Goal: Transaction & Acquisition: Purchase product/service

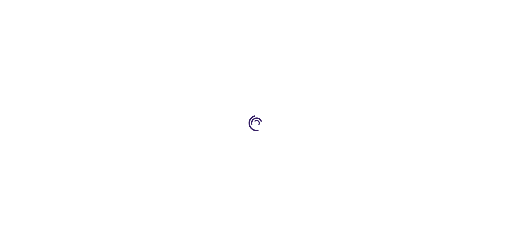
type input "0"
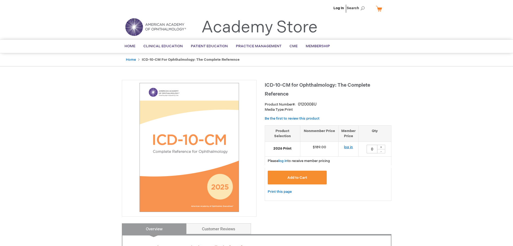
click at [348, 148] on link "log in" at bounding box center [348, 147] width 9 height 4
click at [305, 176] on span "Add to Cart" at bounding box center [297, 177] width 20 height 4
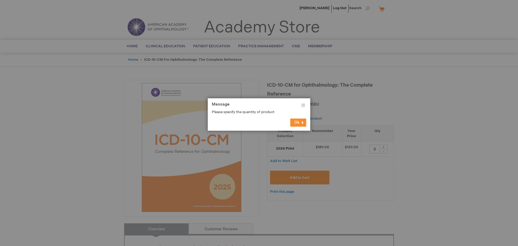
click at [298, 122] on span "Ok" at bounding box center [296, 122] width 5 height 5
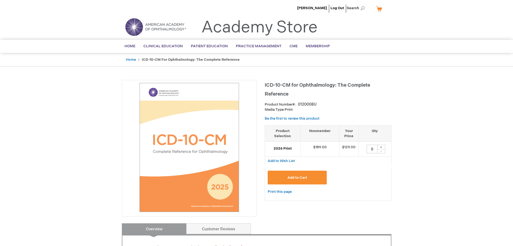
click at [381, 147] on div "+" at bounding box center [381, 146] width 8 height 5
type input "1"
click at [302, 176] on span "Add to Cart" at bounding box center [297, 177] width 20 height 4
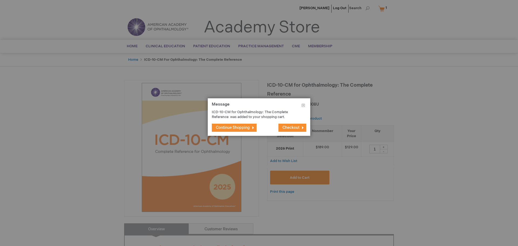
click at [292, 130] on button "Checkout" at bounding box center [292, 127] width 28 height 8
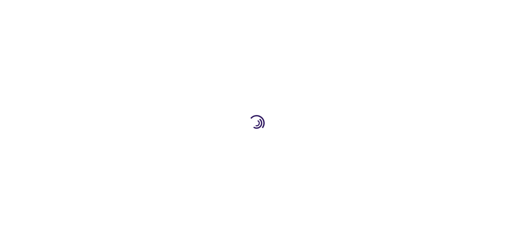
select select "US"
select select "40"
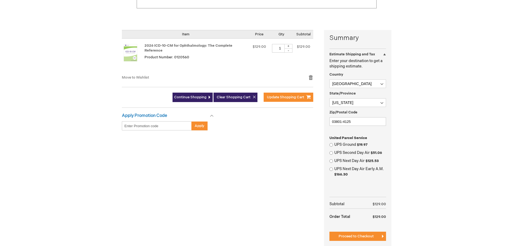
scroll to position [162, 0]
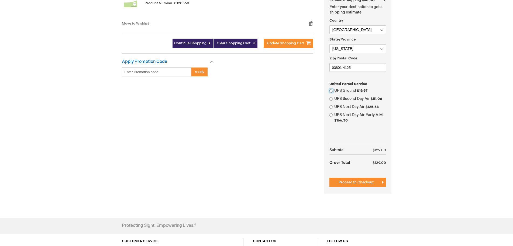
click at [331, 91] on input "UPS Ground $19.97" at bounding box center [331, 91] width 4 height 4
radio input "true"
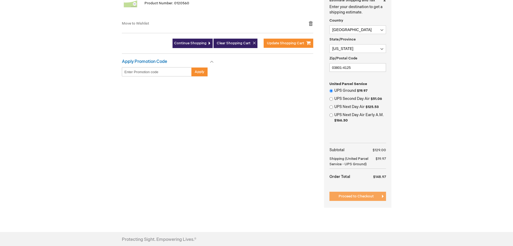
click at [359, 200] on button "Proceed to Checkout" at bounding box center [357, 195] width 57 height 9
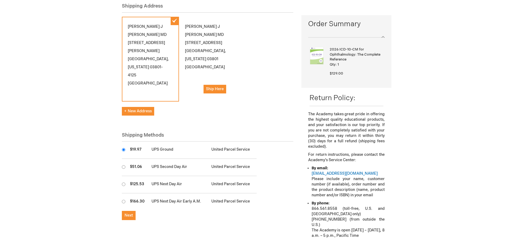
scroll to position [81, 0]
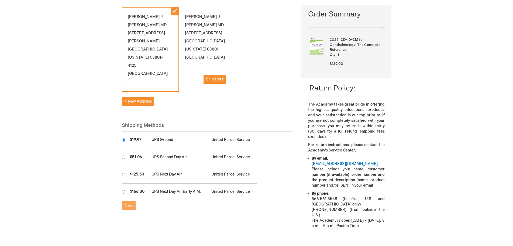
click at [124, 202] on button "Next" at bounding box center [129, 205] width 14 height 9
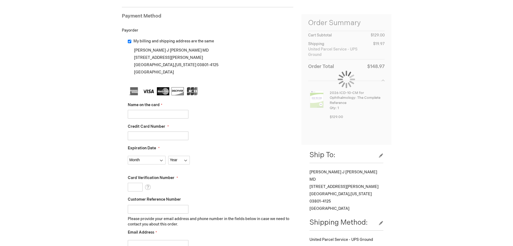
scroll to position [81, 0]
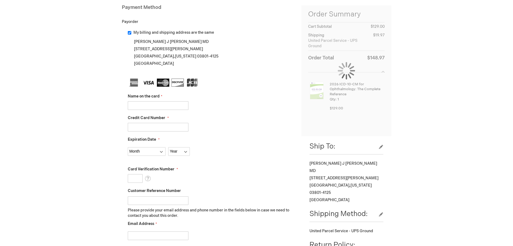
click at [160, 100] on div "Name on the card" at bounding box center [211, 102] width 166 height 16
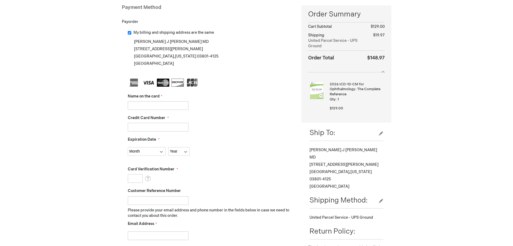
click at [157, 105] on input "Name on the card" at bounding box center [158, 105] width 61 height 9
type input "[PERSON_NAME]"
type input "4246315200178273"
select select "11"
select select "2027"
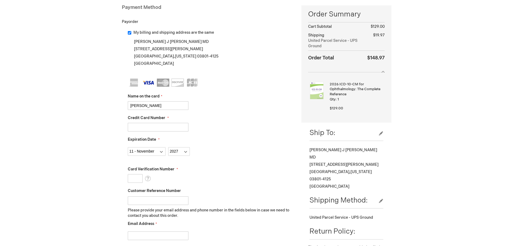
drag, startPoint x: 173, startPoint y: 129, endPoint x: 130, endPoint y: 125, distance: 43.3
click at [130, 125] on input "4246315200178273" at bounding box center [158, 127] width 61 height 9
paste input "41760014"
type input "4246315417600143"
click at [138, 177] on input "Card Verification Number" at bounding box center [135, 178] width 15 height 9
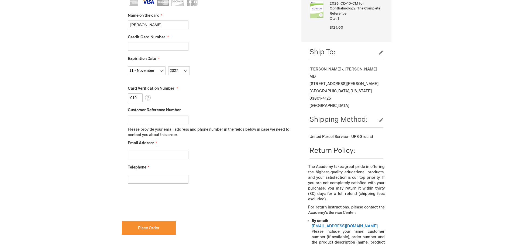
scroll to position [162, 0]
type input "019"
click at [133, 154] on input "Email Address" at bounding box center [158, 154] width 61 height 9
type input "mostrowski@excellentvision.com"
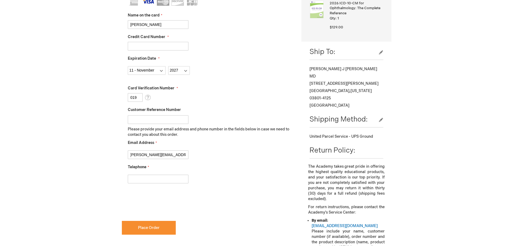
scroll to position [0, 0]
type input "6034305225"
checkbox input "true"
click at [140, 228] on span "Place Order" at bounding box center [149, 227] width 22 height 5
